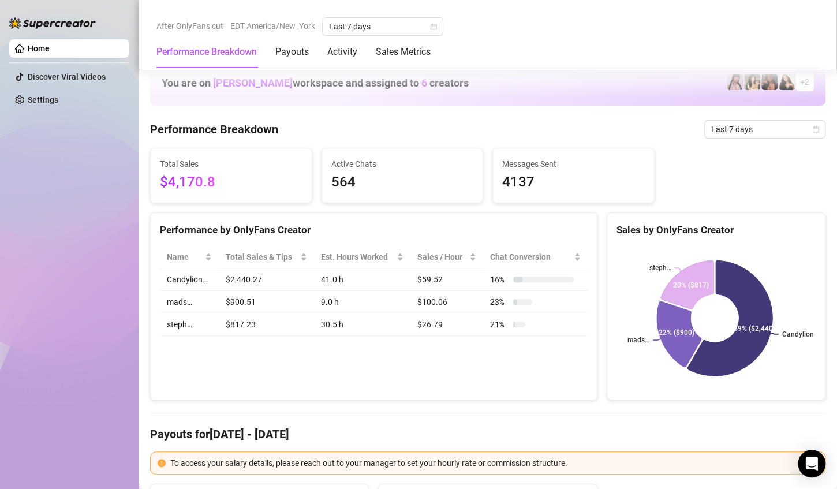
scroll to position [496, 0]
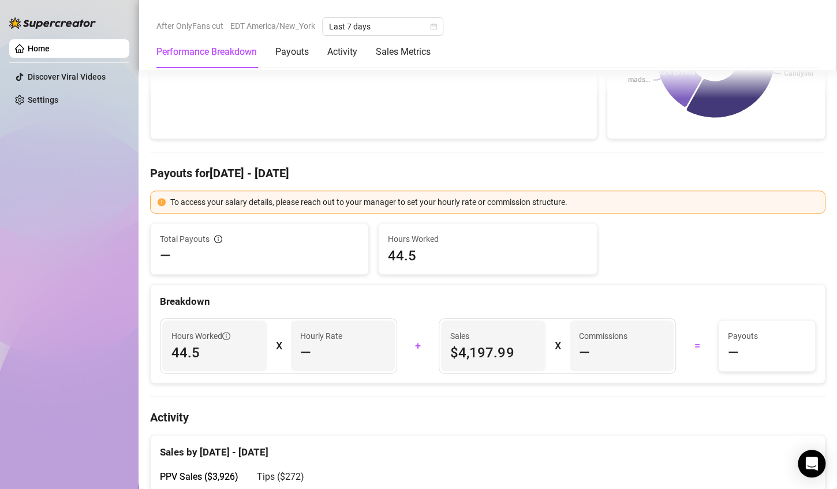
scroll to position [462, 0]
